Goal: Task Accomplishment & Management: Use online tool/utility

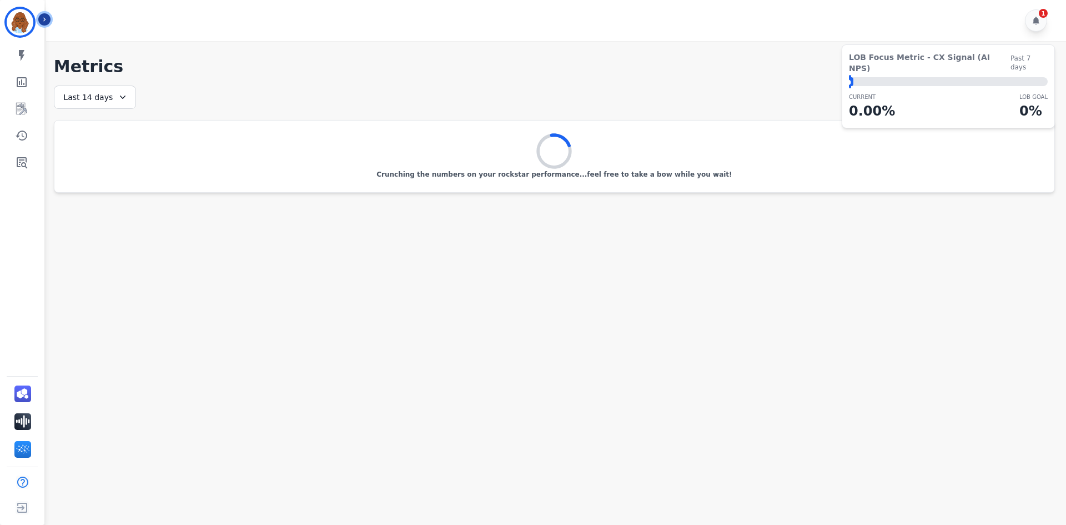
click at [43, 17] on icon "Sidebar" at bounding box center [45, 20] width 8 height 8
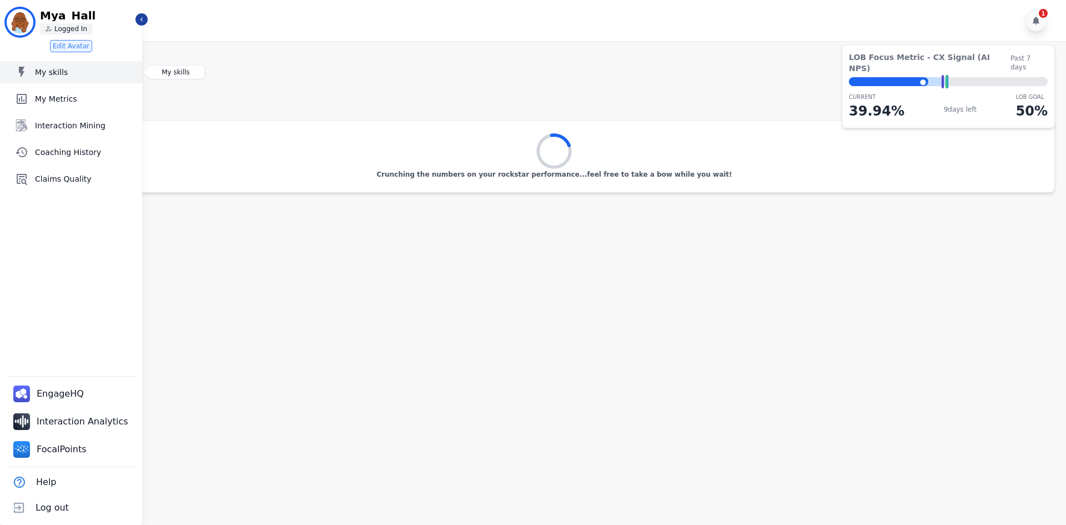
click at [58, 78] on link "My skills" at bounding box center [72, 72] width 140 height 22
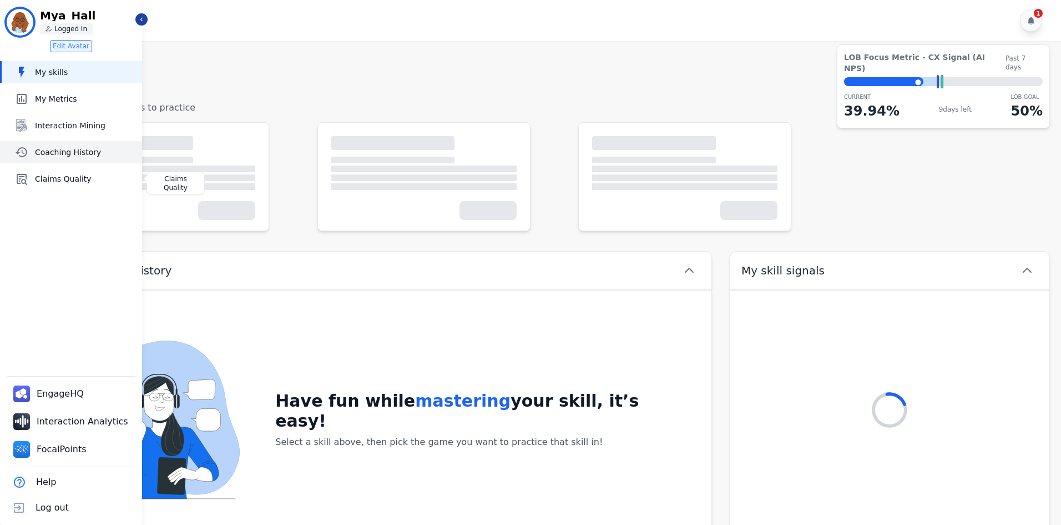
click at [71, 149] on span "Coaching History" at bounding box center [86, 152] width 103 height 11
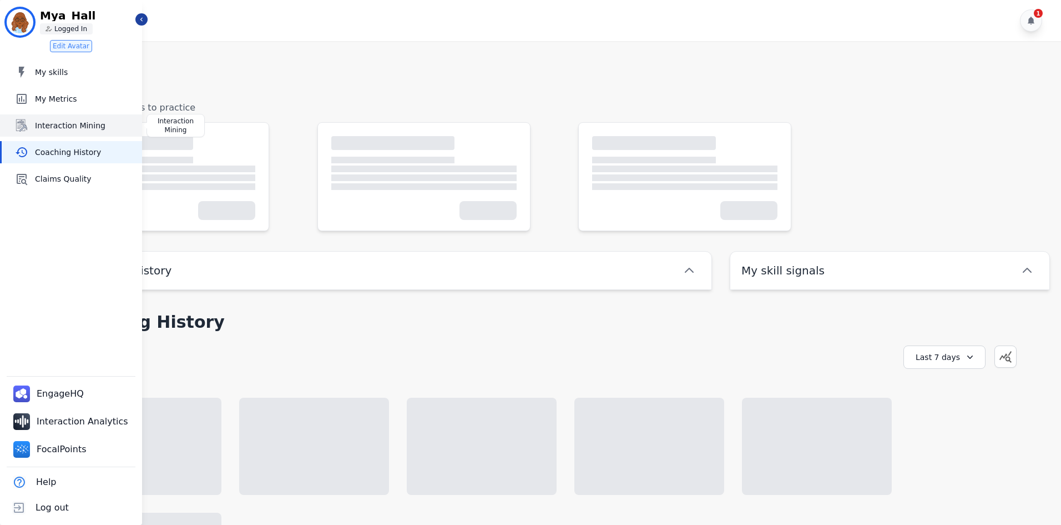
click at [72, 125] on span "Interaction Mining" at bounding box center [86, 125] width 103 height 11
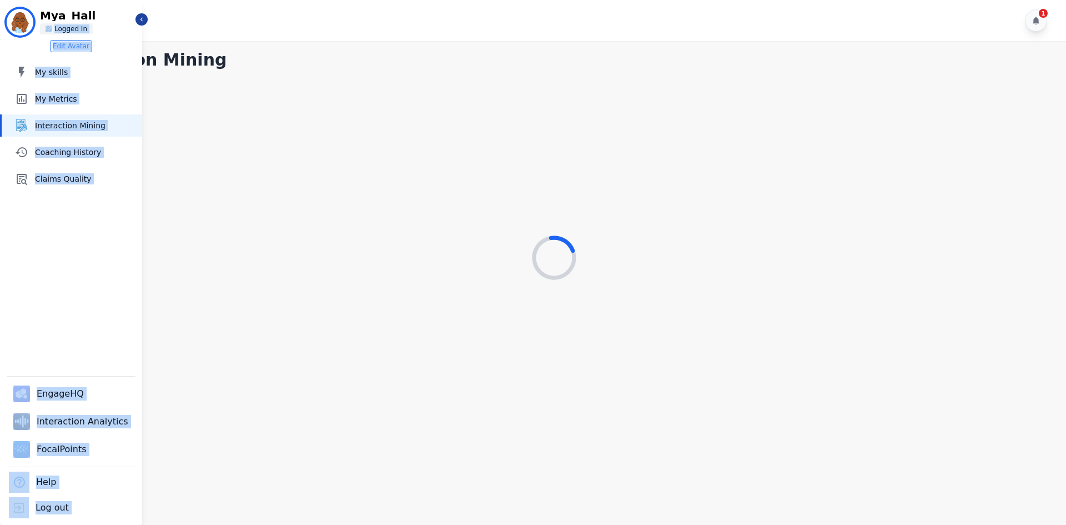
click at [139, 16] on aside "Mya_Hall ID: Mya_Hall Mya_Hall Logged In Edit Avatar My skills My skills My Met…" at bounding box center [71, 262] width 142 height 525
click at [139, 16] on icon "Sidebar" at bounding box center [142, 20] width 8 height 8
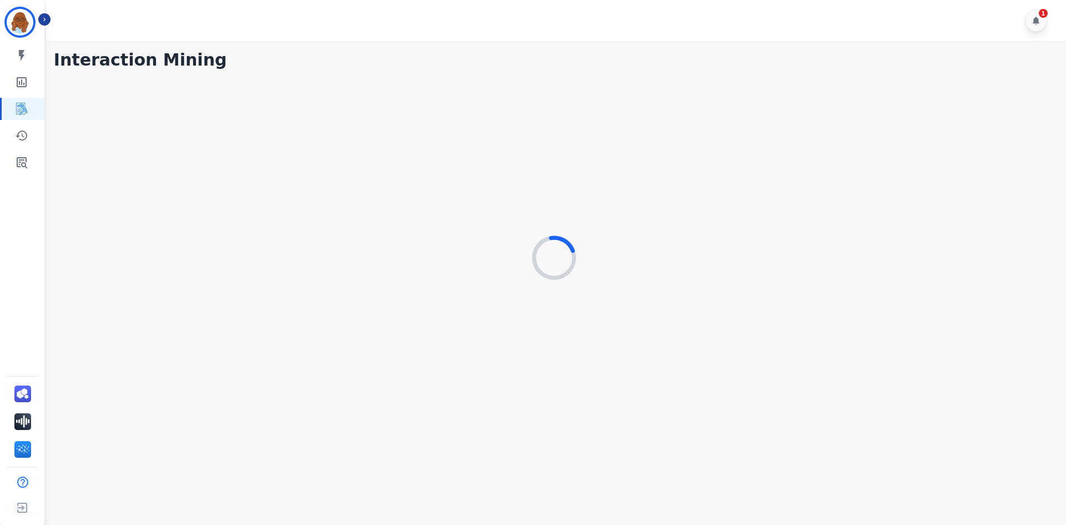
click at [170, 39] on div "1" at bounding box center [557, 20] width 1023 height 41
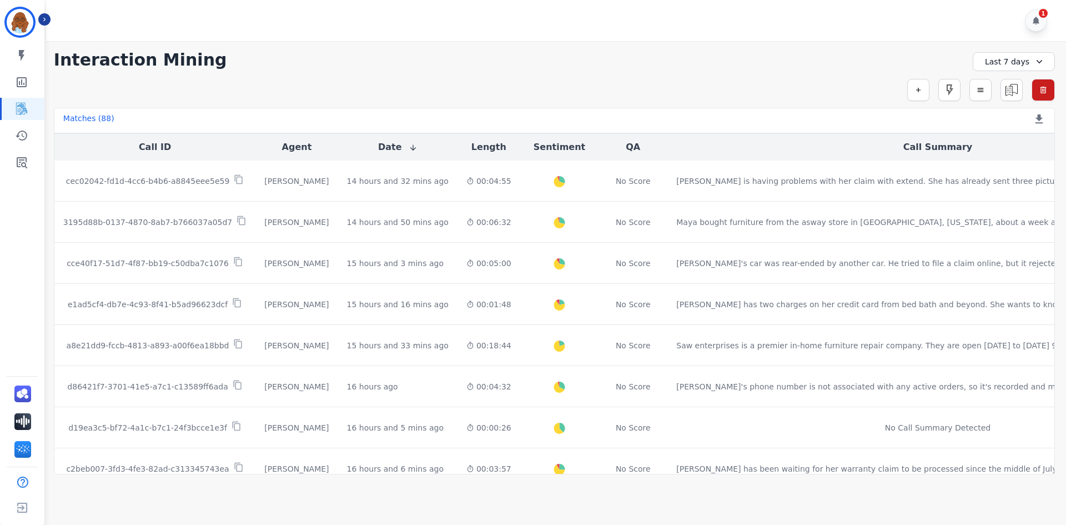
click at [928, 49] on div "**********" at bounding box center [554, 257] width 1023 height 433
click at [1031, 19] on icon at bounding box center [1035, 20] width 9 height 9
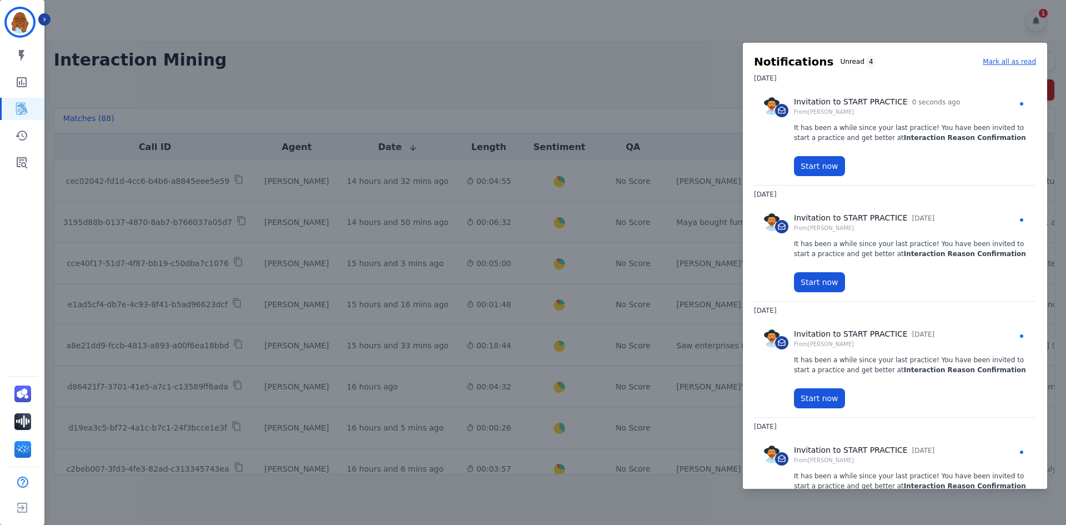
click at [643, 65] on div at bounding box center [533, 262] width 1066 height 525
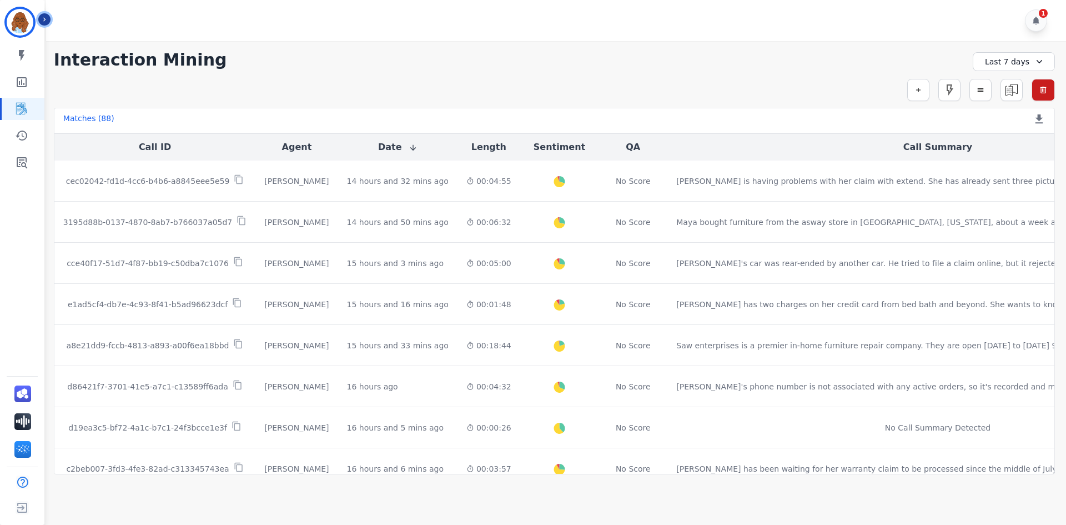
click at [48, 17] on button "Icon description" at bounding box center [44, 19] width 12 height 12
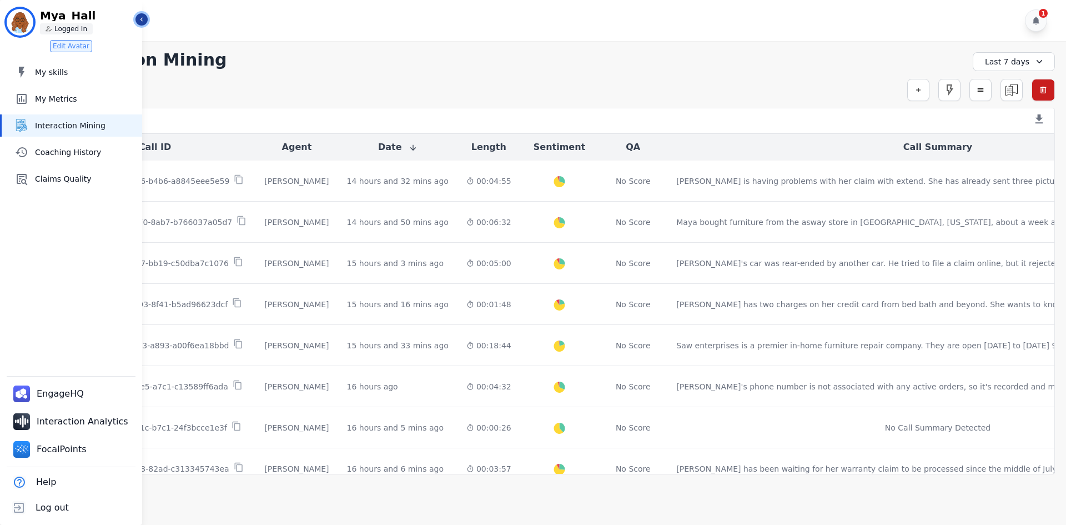
click at [140, 19] on icon "Sidebar" at bounding box center [142, 20] width 8 height 8
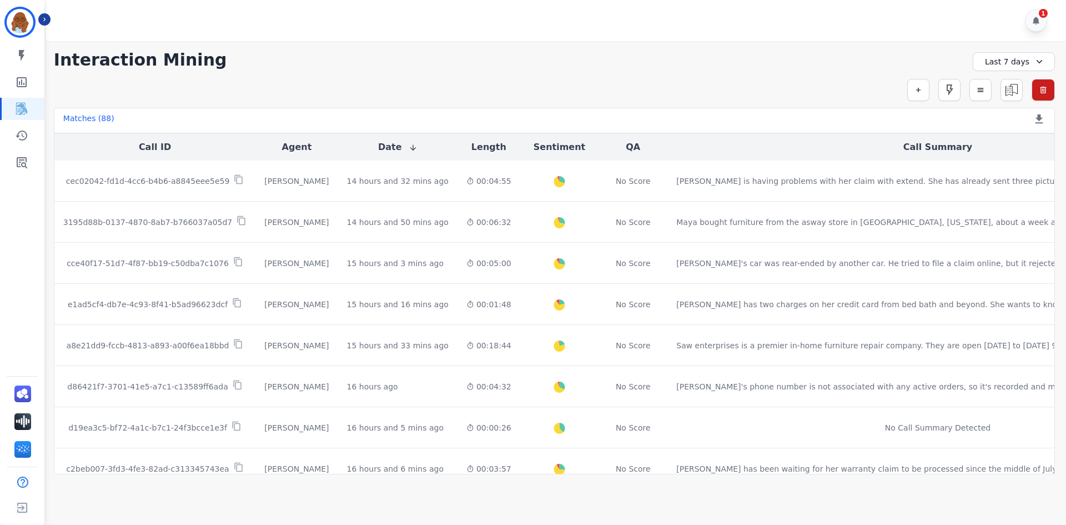
click at [929, 46] on div "**********" at bounding box center [554, 257] width 1023 height 433
click at [1033, 26] on div "1" at bounding box center [1036, 20] width 22 height 22
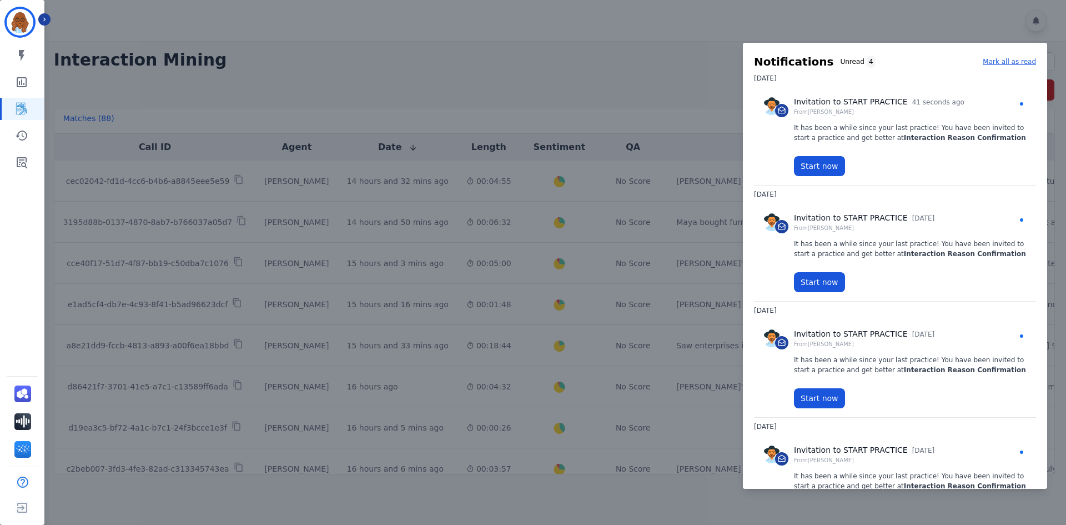
click at [681, 80] on div at bounding box center [533, 262] width 1066 height 525
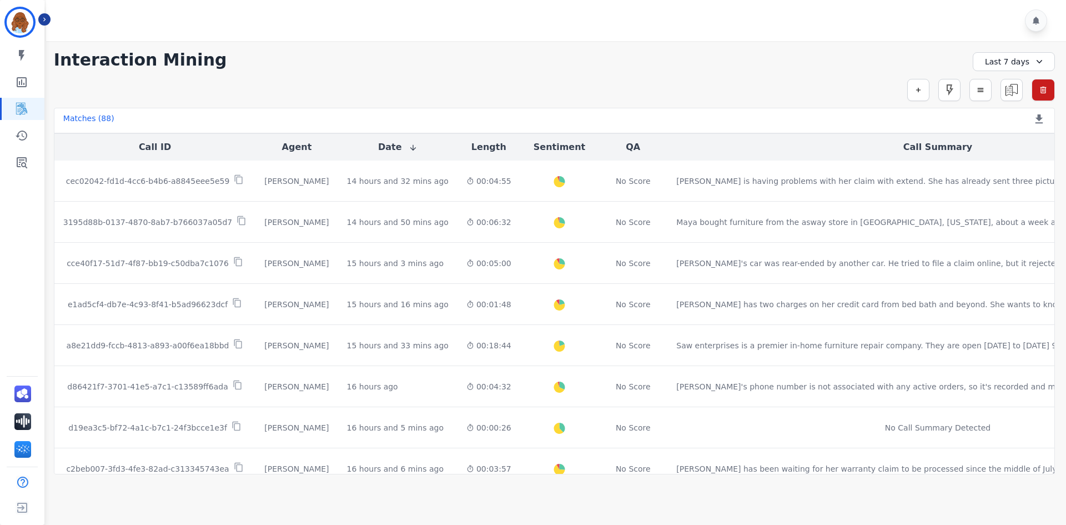
click at [2, 241] on div "Mya_Hall ID: Mya_Hall My skills My Metrics Interaction Mining Coaching History …" at bounding box center [22, 262] width 44 height 525
